Goal: Information Seeking & Learning: Learn about a topic

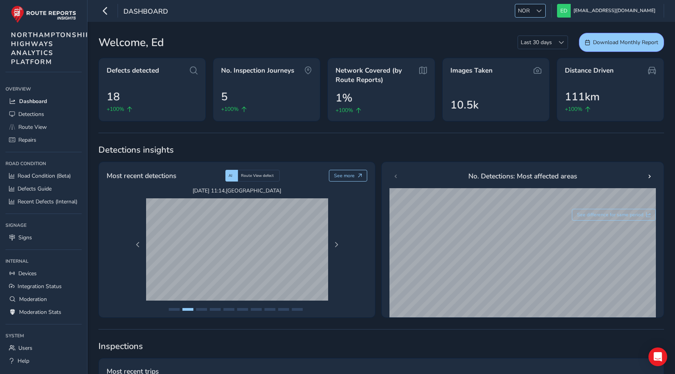
click at [532, 7] on span "NOR" at bounding box center [523, 10] width 17 height 13
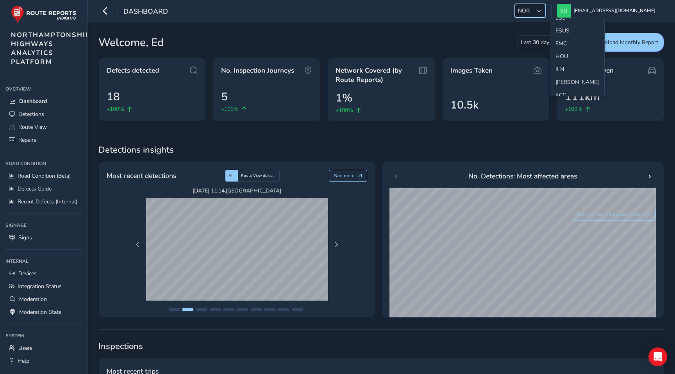
scroll to position [127, 0]
click at [563, 30] on li "ESS" at bounding box center [577, 28] width 54 height 13
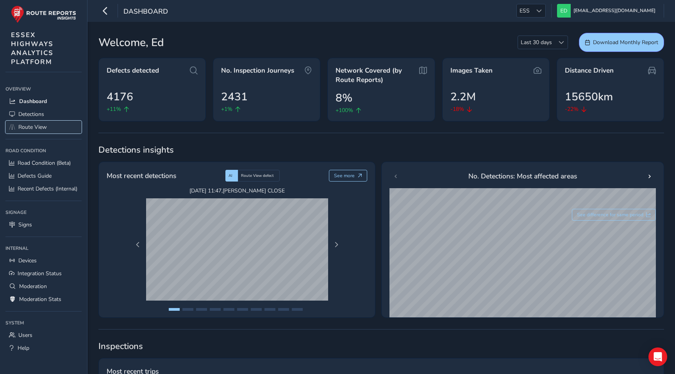
click at [36, 124] on span "Route View" at bounding box center [32, 126] width 28 height 7
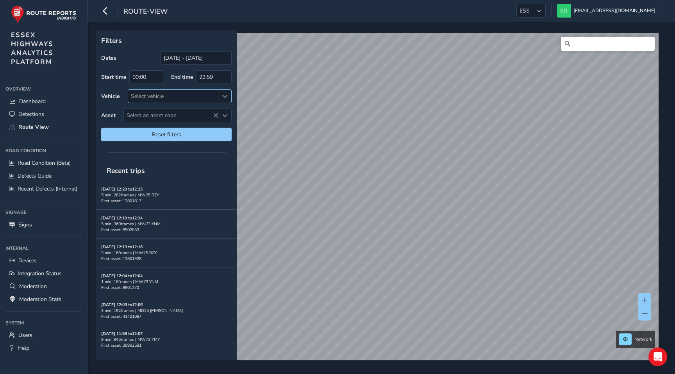
click at [224, 94] on span at bounding box center [224, 96] width 5 height 5
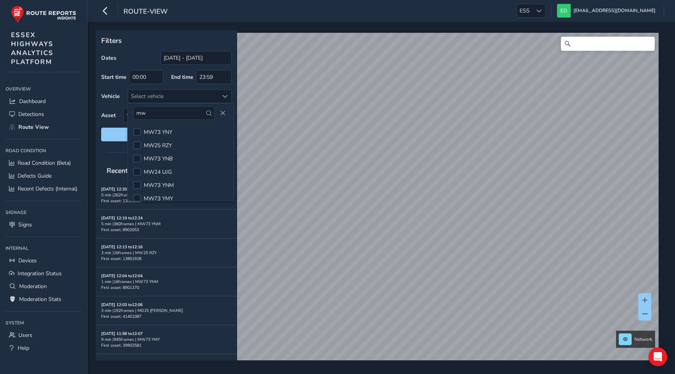
type input "mw"
click at [173, 169] on li "MW24 UJG" at bounding box center [181, 171] width 106 height 13
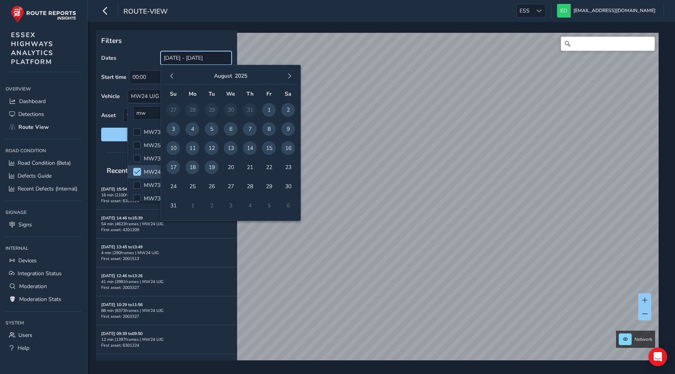
click at [187, 59] on input "[DATE] - [DATE]" at bounding box center [195, 58] width 71 height 14
click at [172, 75] on span "button" at bounding box center [171, 75] width 5 height 5
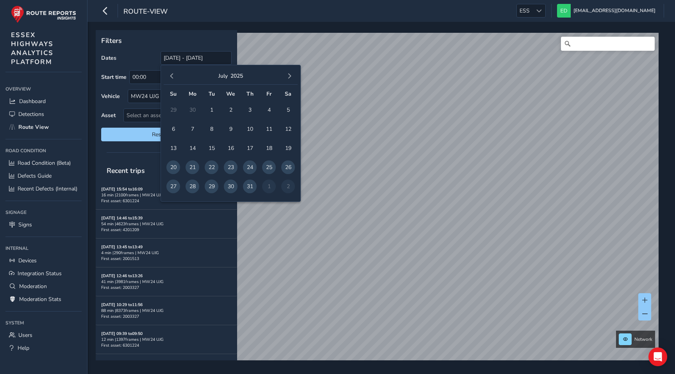
click at [172, 75] on span "button" at bounding box center [171, 75] width 5 height 5
click at [173, 75] on span "button" at bounding box center [171, 75] width 5 height 5
click at [267, 129] on span "9" at bounding box center [269, 129] width 14 height 14
type input "09/05/2025 - 09/05/2025"
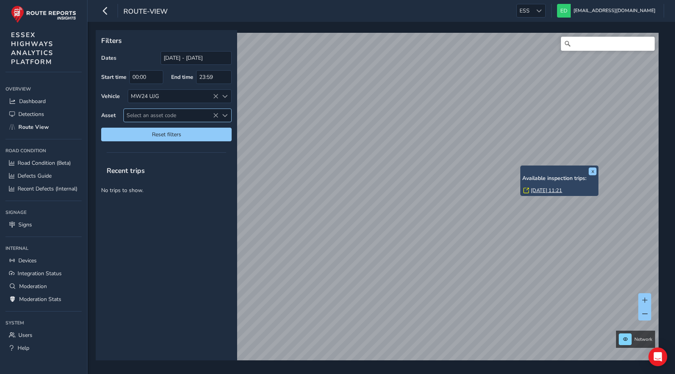
click at [189, 114] on span "Select an asset code" at bounding box center [171, 115] width 94 height 13
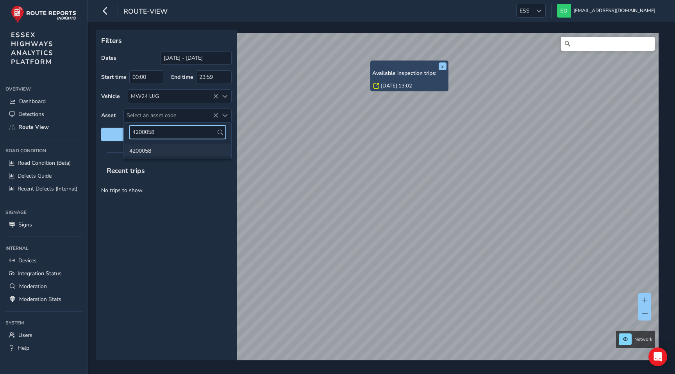
type input "4200058"
click at [195, 150] on li "4200058" at bounding box center [177, 150] width 107 height 12
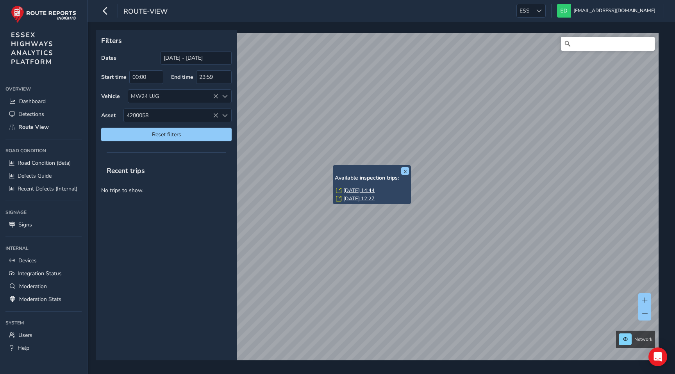
click at [353, 190] on link "Fri, 9 May, 14:44" at bounding box center [358, 190] width 31 height 7
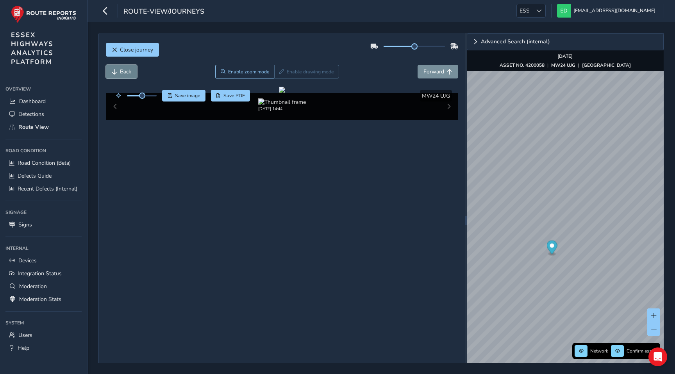
click at [129, 71] on span "Back" at bounding box center [125, 71] width 11 height 7
click at [632, 115] on img "Preview frame" at bounding box center [642, 112] width 20 height 6
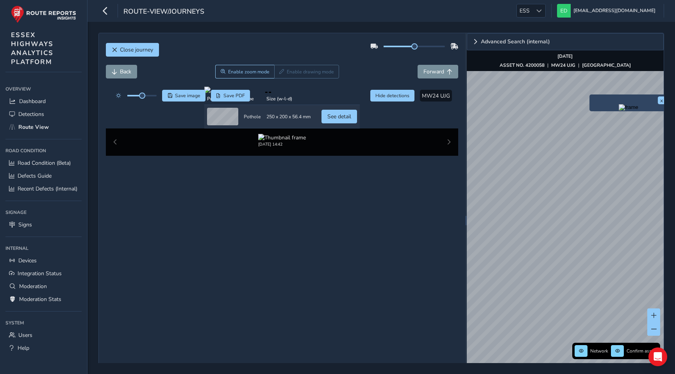
click at [618, 110] on img "Preview frame" at bounding box center [628, 107] width 20 height 6
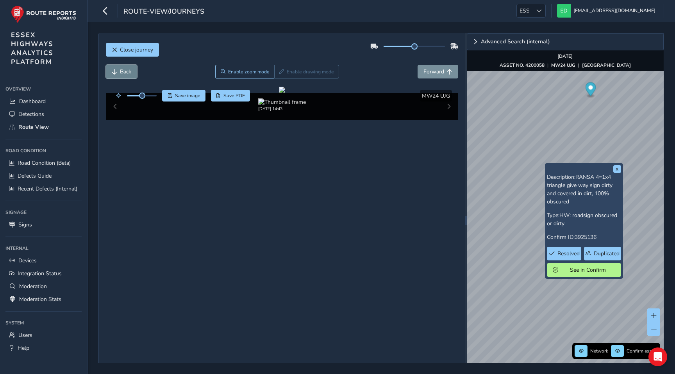
click at [125, 71] on span "Back" at bounding box center [125, 71] width 11 height 7
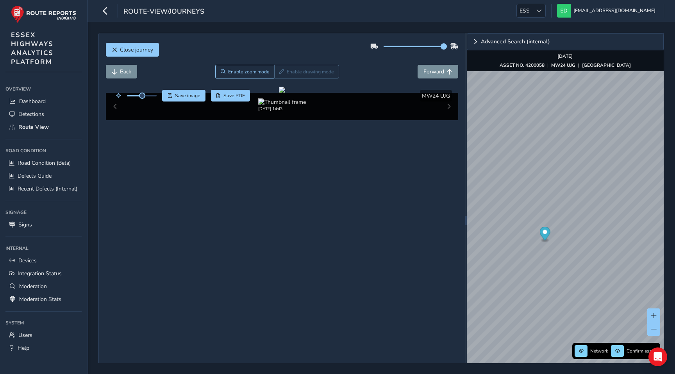
drag, startPoint x: 413, startPoint y: 44, endPoint x: 445, endPoint y: 45, distance: 31.6
click at [445, 45] on span at bounding box center [443, 46] width 6 height 6
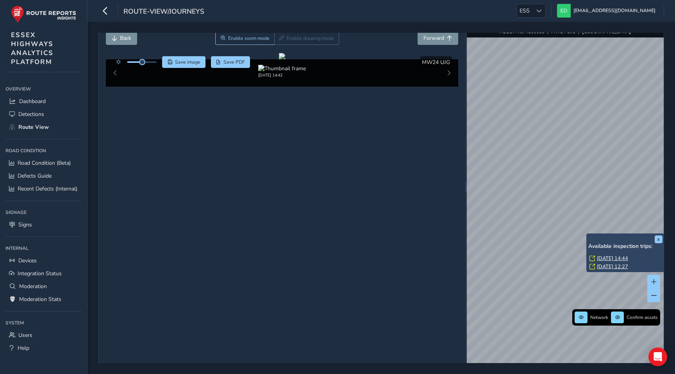
click at [445, 256] on div "Close journey Back Enable zoom mode Enable drawing mode Forward Click and Drag …" at bounding box center [380, 186] width 565 height 375
click at [436, 180] on div "Close journey Back Enable zoom mode Enable drawing mode Forward Click and Drag …" at bounding box center [380, 186] width 565 height 375
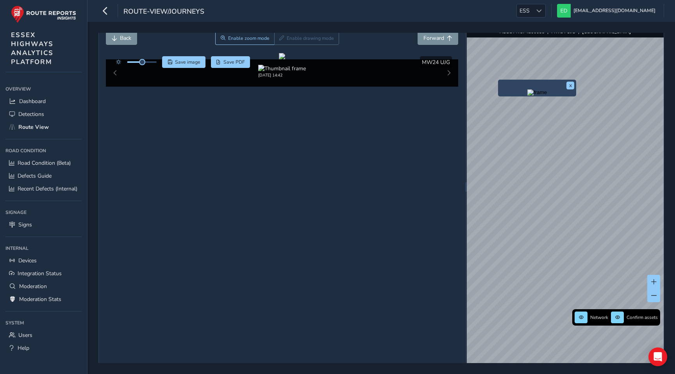
click at [527, 96] on img "Preview frame" at bounding box center [537, 92] width 20 height 6
click at [524, 99] on img "Preview frame" at bounding box center [534, 96] width 20 height 6
click at [550, 99] on img "Preview frame" at bounding box center [560, 96] width 20 height 6
click at [559, 97] on img "Preview frame" at bounding box center [569, 94] width 20 height 6
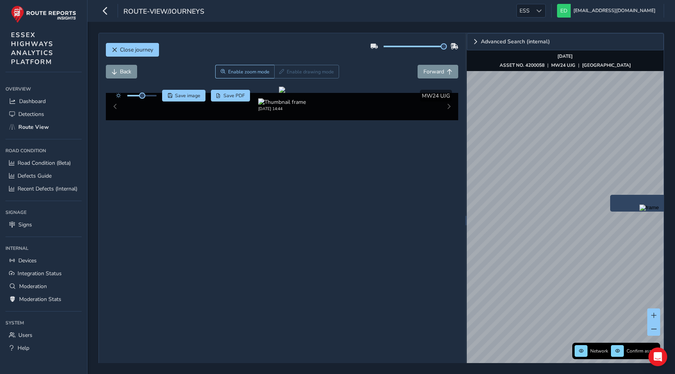
click at [639, 207] on img "Preview frame" at bounding box center [649, 208] width 20 height 6
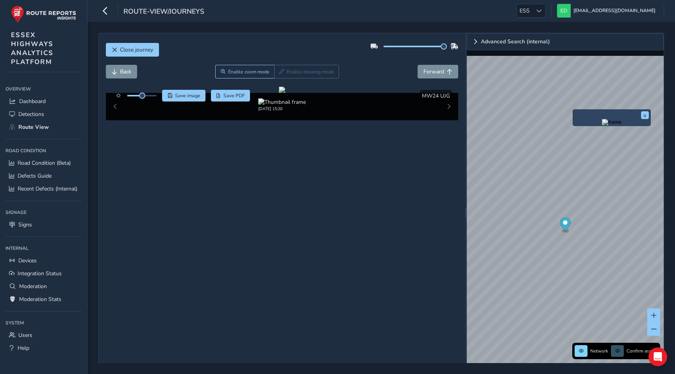
click at [602, 125] on img "Preview frame" at bounding box center [612, 122] width 20 height 6
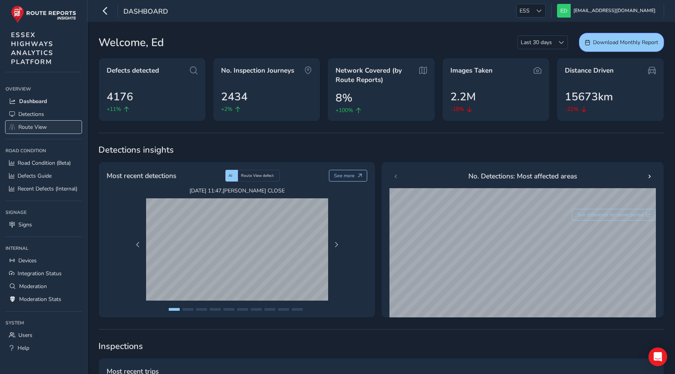
click at [38, 128] on span "Route View" at bounding box center [32, 126] width 28 height 7
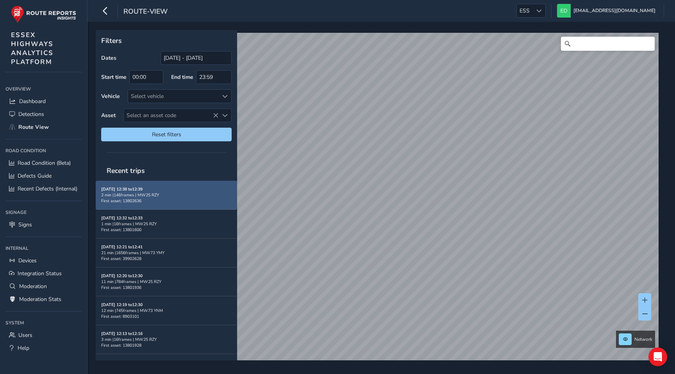
click at [132, 195] on div "2 min | 146 frames | MW25 RZY" at bounding box center [166, 195] width 130 height 6
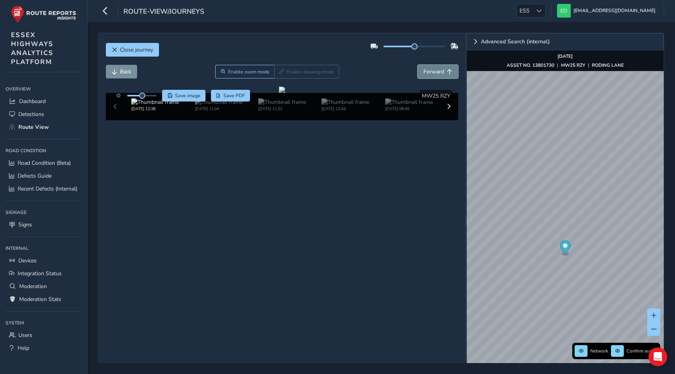
click at [445, 73] on button "Forward" at bounding box center [437, 72] width 41 height 14
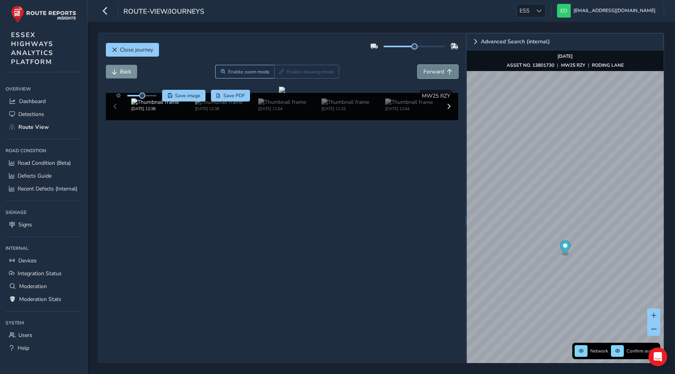
click at [445, 73] on button "Forward" at bounding box center [437, 72] width 41 height 14
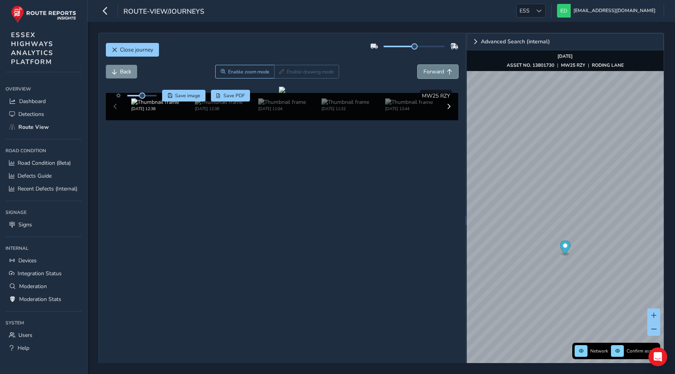
click at [445, 73] on button "Forward" at bounding box center [437, 72] width 41 height 14
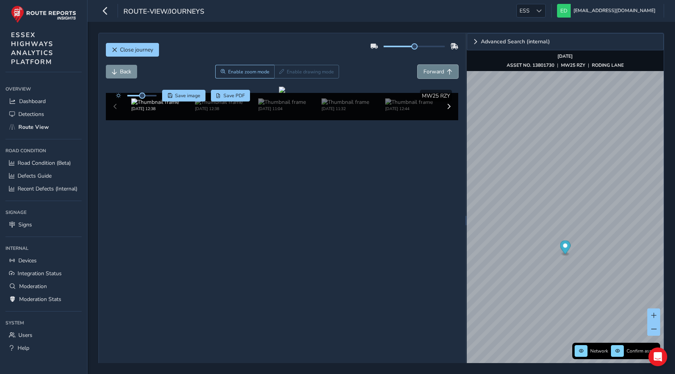
click at [445, 73] on button "Forward" at bounding box center [437, 72] width 41 height 14
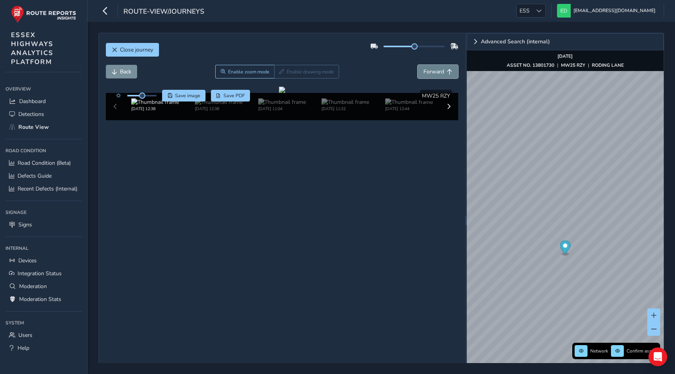
click at [445, 73] on button "Forward" at bounding box center [437, 72] width 41 height 14
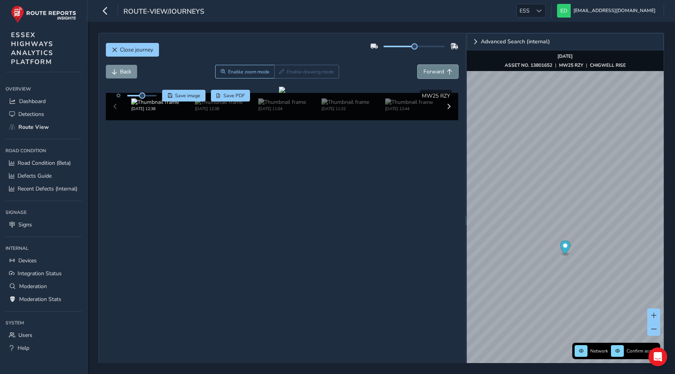
click at [445, 73] on button "Forward" at bounding box center [437, 72] width 41 height 14
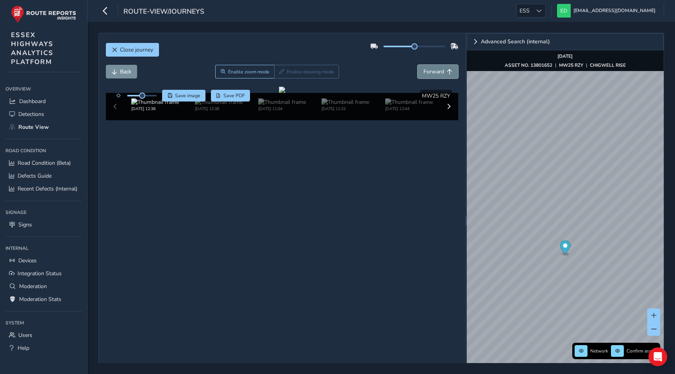
click at [445, 73] on button "Forward" at bounding box center [437, 72] width 41 height 14
click at [139, 45] on button "Close journey" at bounding box center [132, 50] width 53 height 14
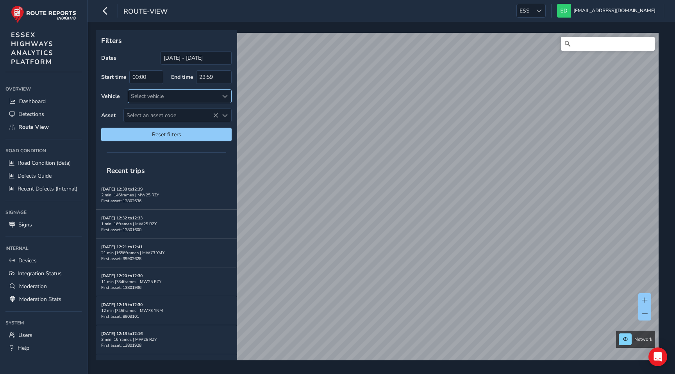
click at [201, 96] on div "Select vehicle" at bounding box center [173, 96] width 90 height 13
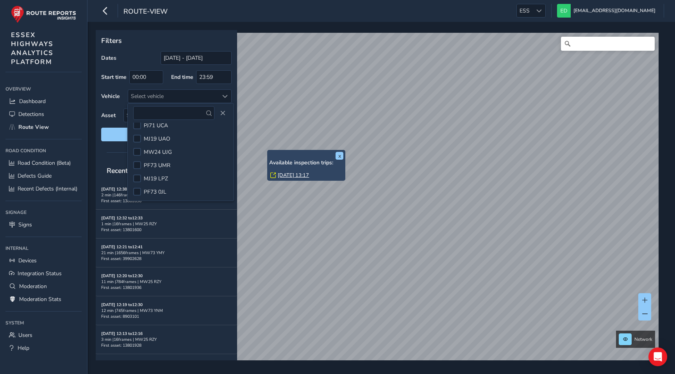
scroll to position [71, 0]
click at [164, 142] on span "MW24 UJG" at bounding box center [158, 140] width 28 height 7
click at [106, 102] on div "Vehicle MW24 UJG" at bounding box center [166, 96] width 130 height 14
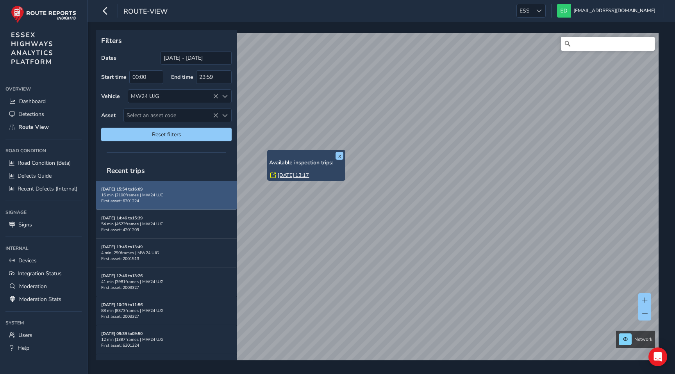
click at [165, 192] on div "16 min | 2100 frames | MW24 UJG" at bounding box center [166, 195] width 130 height 6
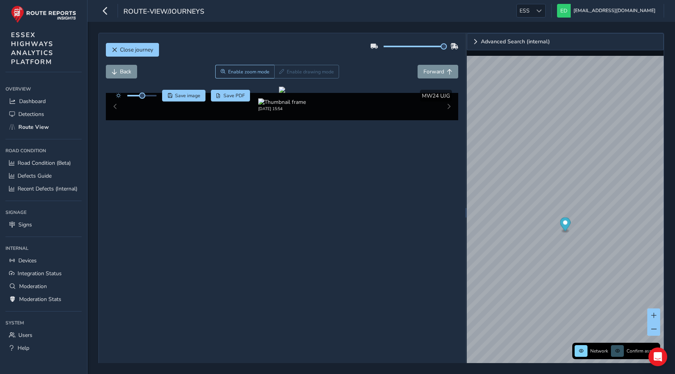
drag, startPoint x: 415, startPoint y: 48, endPoint x: 450, endPoint y: 48, distance: 35.1
click at [450, 48] on div at bounding box center [414, 46] width 88 height 12
